Goal: Information Seeking & Learning: Learn about a topic

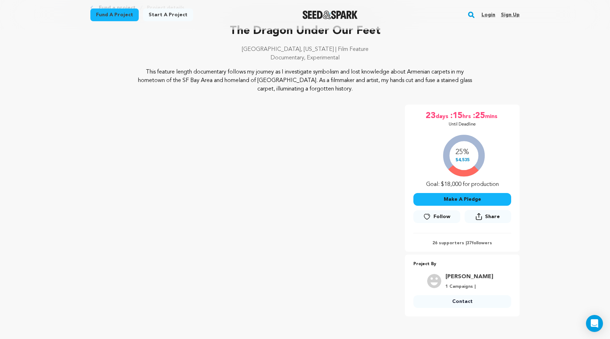
scroll to position [47, 0]
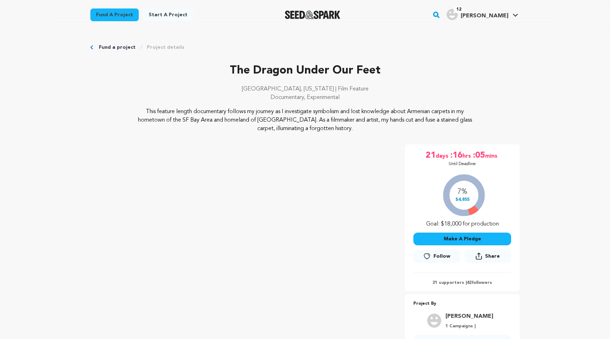
scroll to position [47, 0]
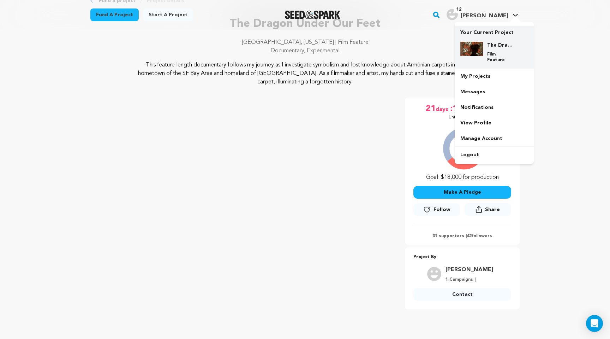
click at [498, 43] on h4 "The Dragon Under Our Feet" at bounding box center [499, 45] width 25 height 7
